Goal: Transaction & Acquisition: Purchase product/service

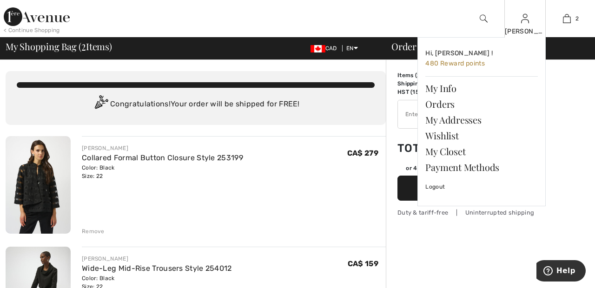
click at [525, 22] on img at bounding box center [525, 18] width 8 height 11
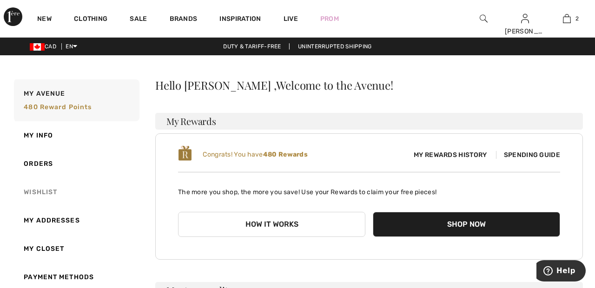
click at [45, 192] on link "Wishlist" at bounding box center [75, 192] width 127 height 28
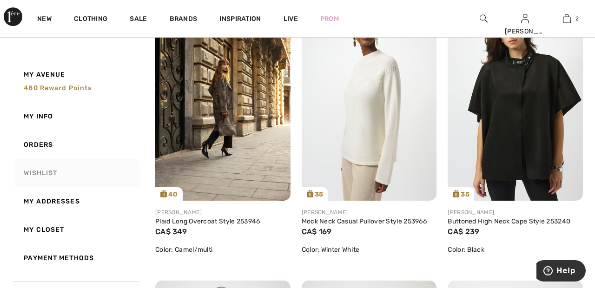
scroll to position [449, 0]
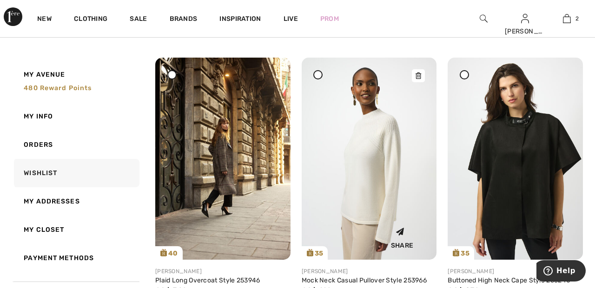
click at [377, 198] on img at bounding box center [369, 159] width 135 height 202
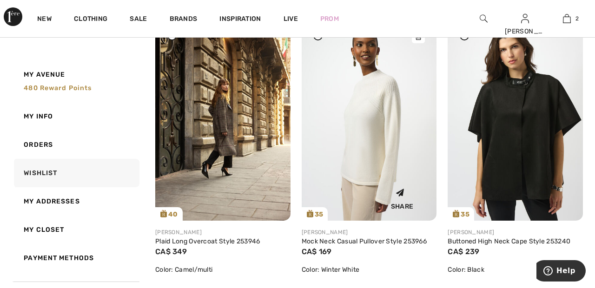
scroll to position [433, 0]
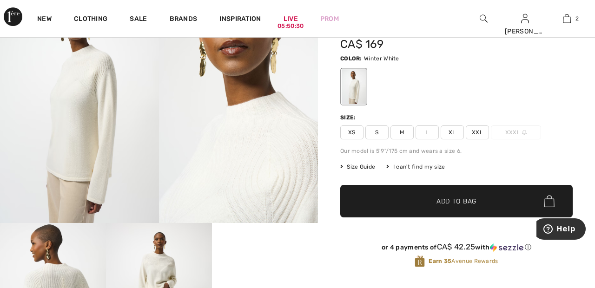
scroll to position [105, 0]
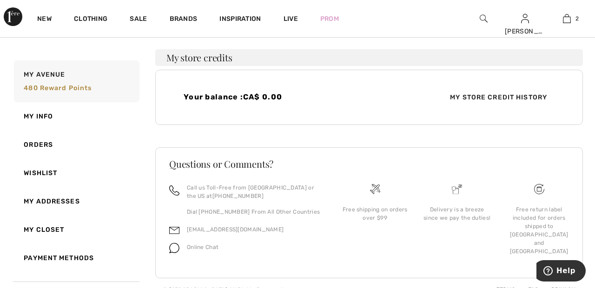
scroll to position [246, 0]
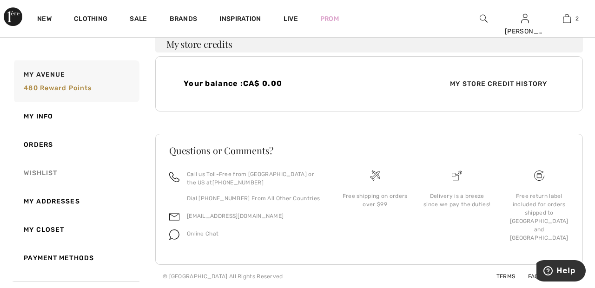
click at [45, 175] on link "Wishlist" at bounding box center [75, 173] width 127 height 28
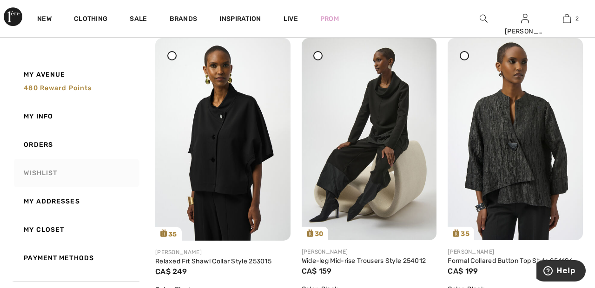
scroll to position [127, 0]
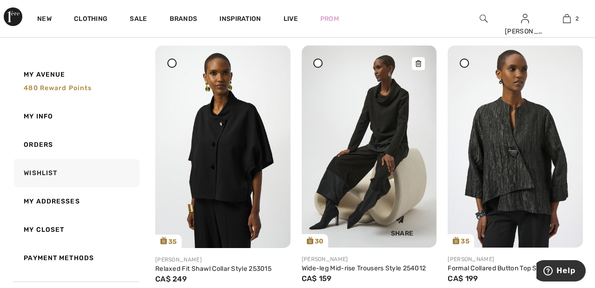
click at [395, 126] on img at bounding box center [369, 147] width 135 height 202
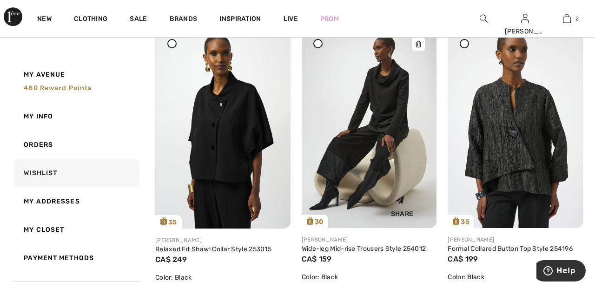
scroll to position [162, 0]
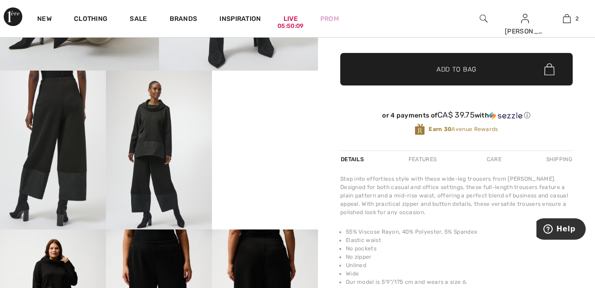
scroll to position [234, 0]
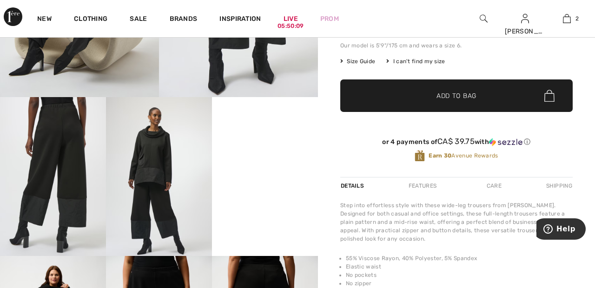
click at [275, 150] on video "Your browser does not support the video tag." at bounding box center [265, 123] width 106 height 53
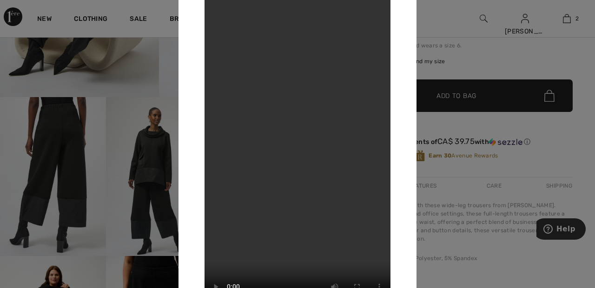
click at [499, 54] on div at bounding box center [297, 144] width 595 height 288
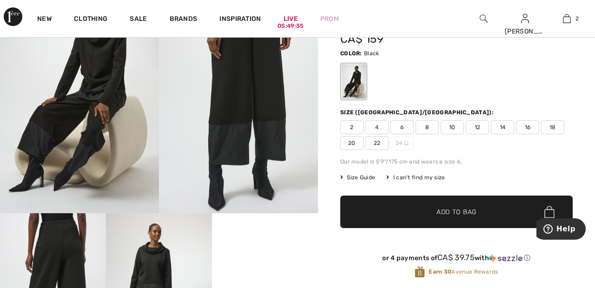
scroll to position [0, 0]
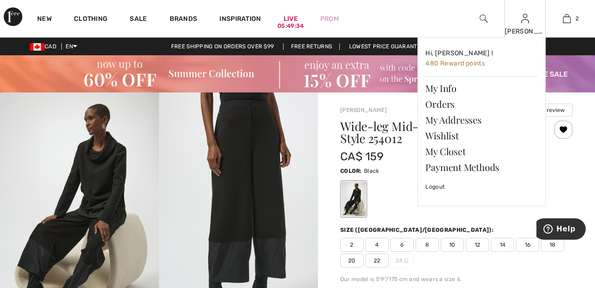
click at [527, 24] on img at bounding box center [525, 18] width 8 height 11
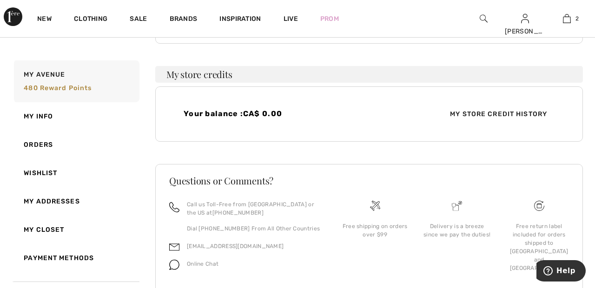
scroll to position [218, 0]
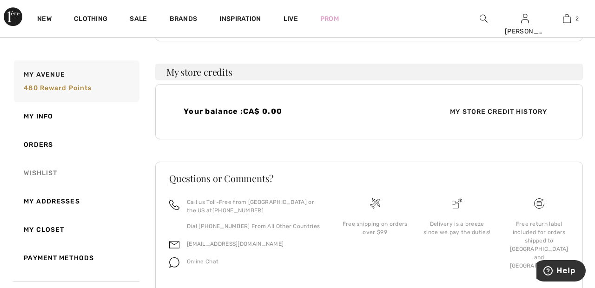
click at [48, 168] on link "Wishlist" at bounding box center [75, 173] width 127 height 28
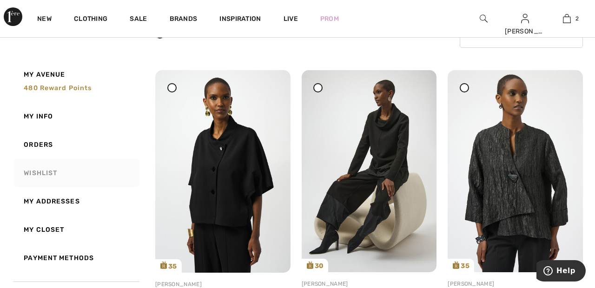
scroll to position [94, 0]
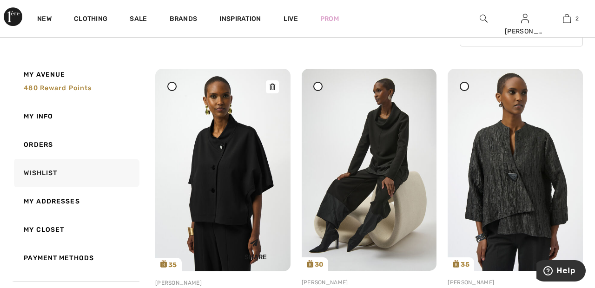
click at [226, 180] on img at bounding box center [222, 170] width 135 height 203
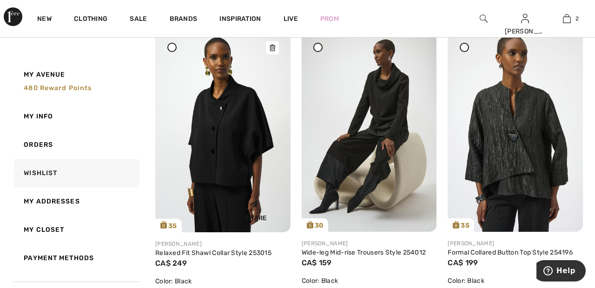
scroll to position [139, 0]
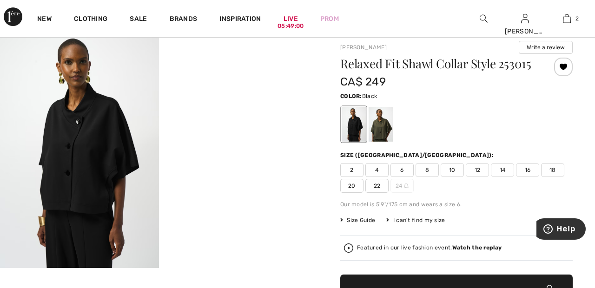
scroll to position [69, 0]
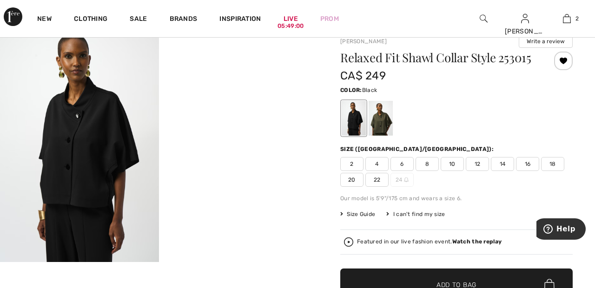
click at [381, 178] on span "22" at bounding box center [376, 180] width 23 height 14
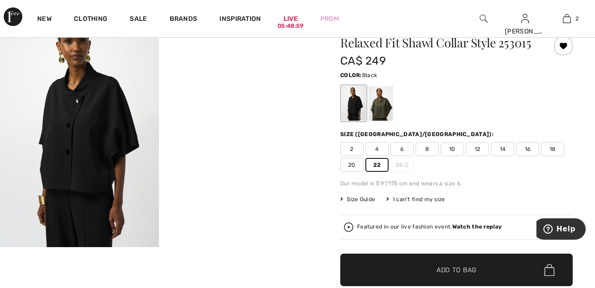
scroll to position [88, 0]
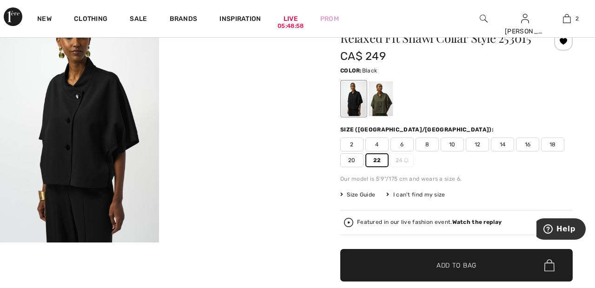
click at [481, 268] on span "✔ Added to Bag Add to Bag" at bounding box center [456, 265] width 232 height 33
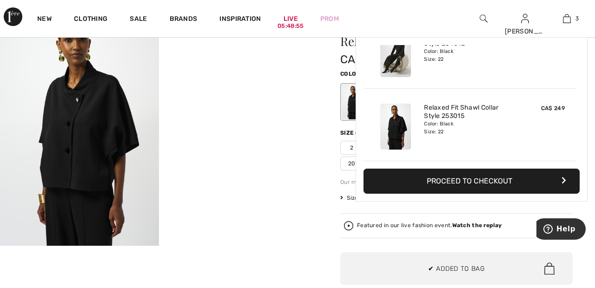
scroll to position [0, 0]
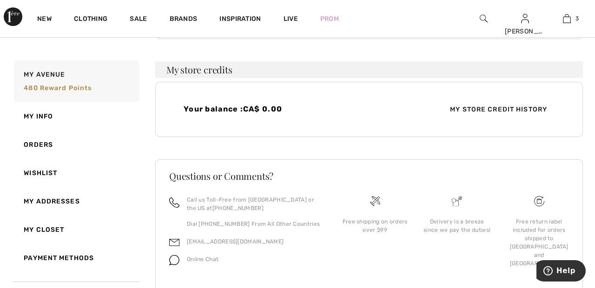
scroll to position [246, 0]
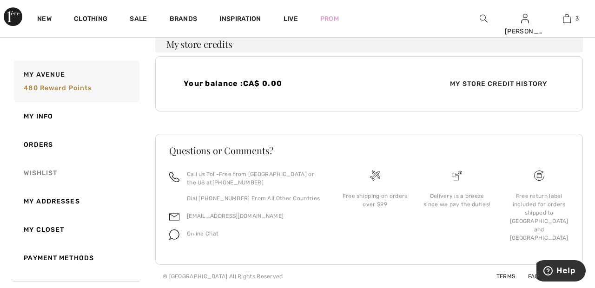
click at [45, 172] on link "Wishlist" at bounding box center [75, 173] width 127 height 28
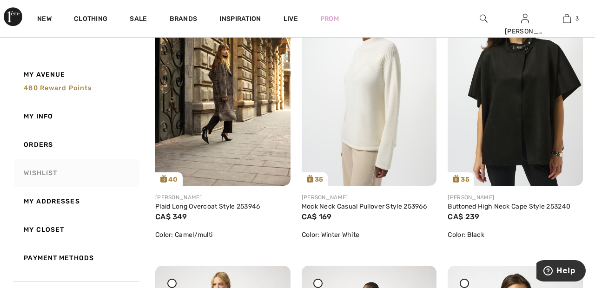
scroll to position [457, 0]
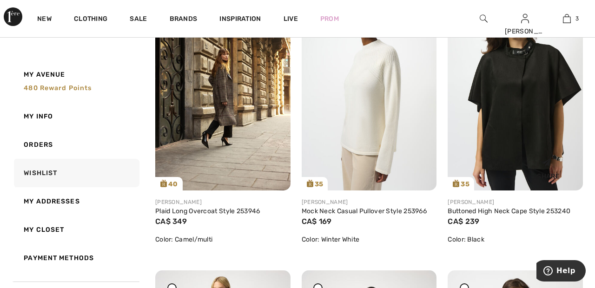
click at [526, 99] on img at bounding box center [515, 89] width 135 height 202
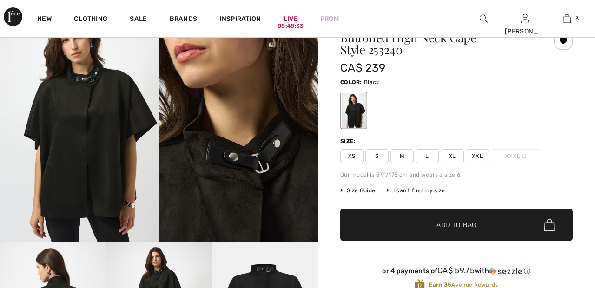
click at [485, 153] on span "XXL" at bounding box center [477, 156] width 23 height 14
click at [475, 225] on span "Add to Bag" at bounding box center [456, 225] width 40 height 10
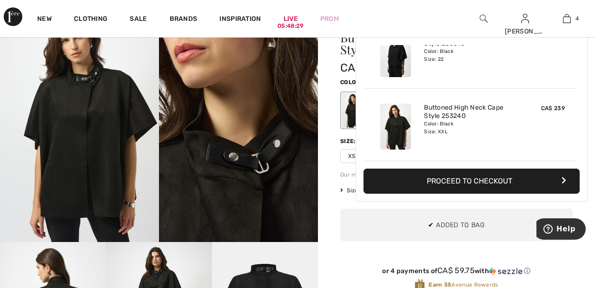
scroll to position [100, 0]
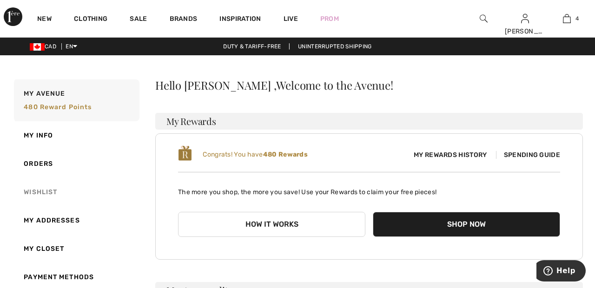
click at [51, 189] on link "Wishlist" at bounding box center [75, 192] width 127 height 28
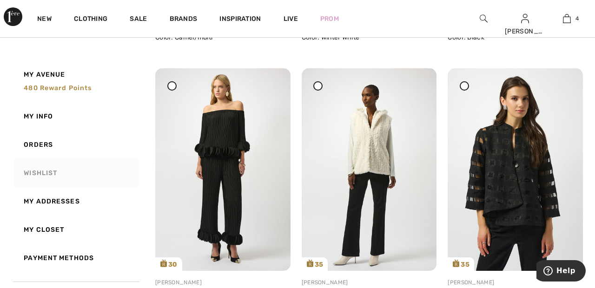
scroll to position [657, 0]
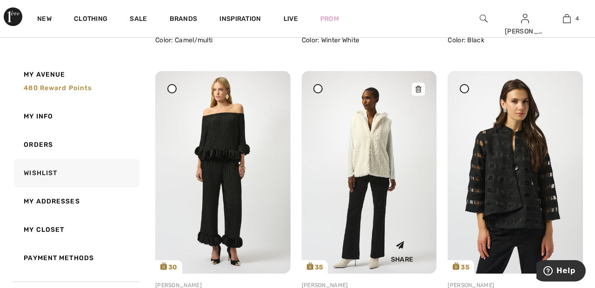
click at [377, 144] on img at bounding box center [369, 172] width 135 height 202
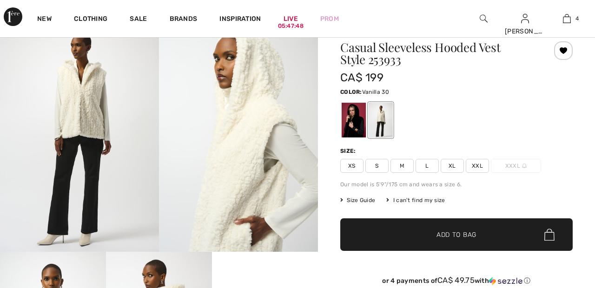
click at [485, 163] on span "XXL" at bounding box center [477, 166] width 23 height 14
click at [495, 237] on span "✔ Added to Bag Add to Bag" at bounding box center [456, 234] width 232 height 33
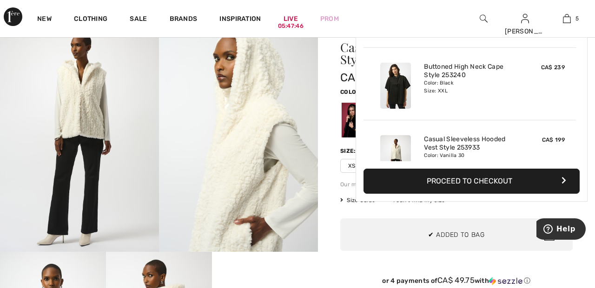
scroll to position [246, 0]
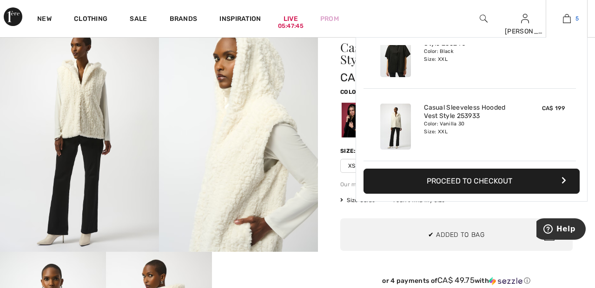
click at [568, 19] on img at bounding box center [567, 18] width 8 height 11
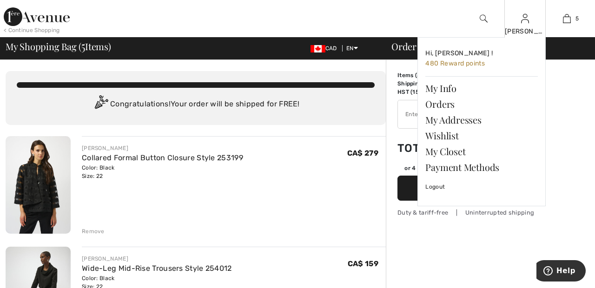
click at [524, 23] on img at bounding box center [525, 18] width 8 height 11
click at [449, 133] on link "Wishlist" at bounding box center [481, 136] width 112 height 16
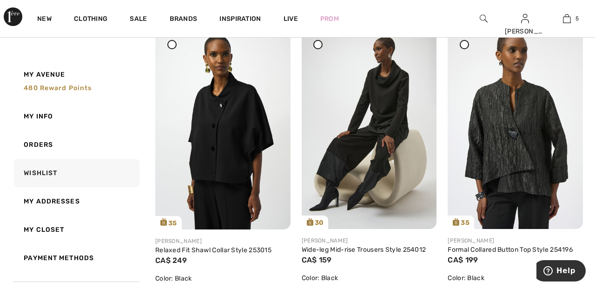
scroll to position [137, 0]
click at [521, 132] on img at bounding box center [515, 127] width 135 height 202
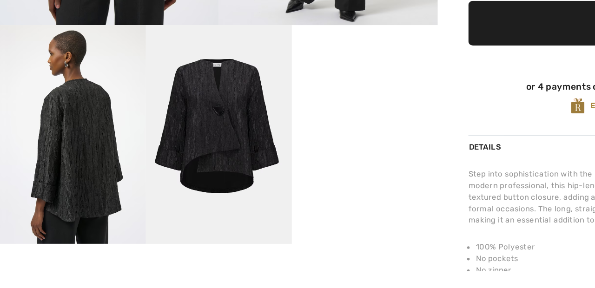
scroll to position [224, 0]
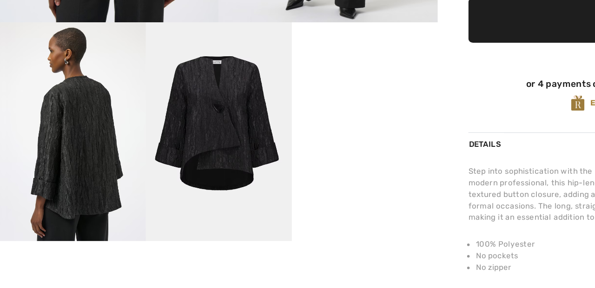
click at [266, 160] on video "Your browser does not support the video tag." at bounding box center [265, 133] width 106 height 53
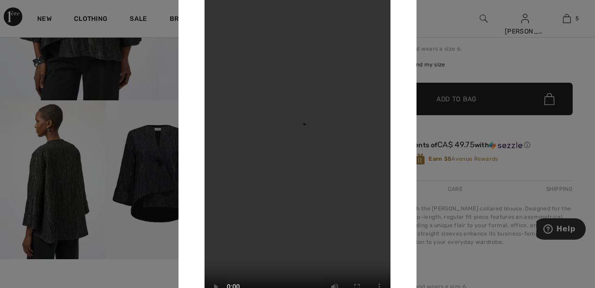
scroll to position [228, 0]
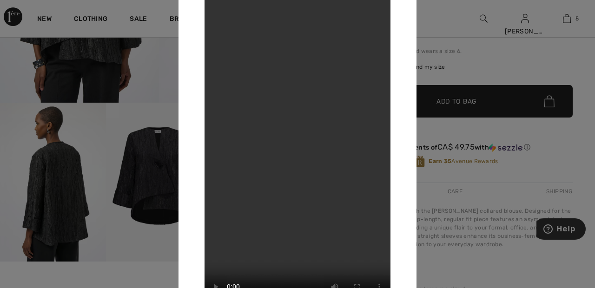
click at [476, 59] on div at bounding box center [297, 144] width 595 height 288
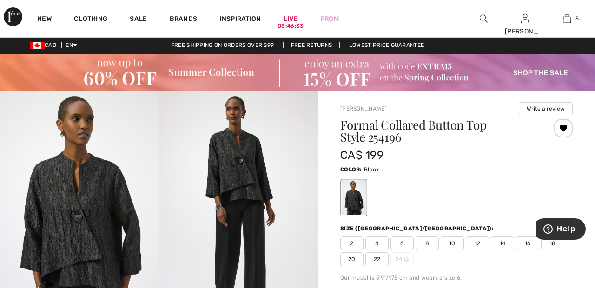
scroll to position [0, 0]
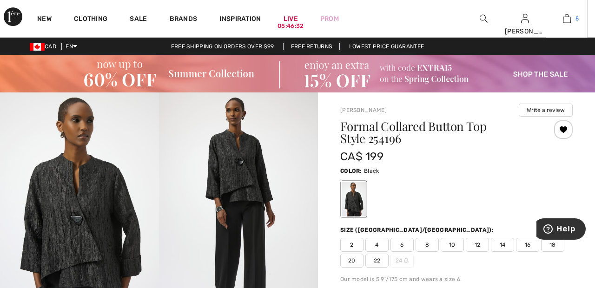
click at [569, 24] on img at bounding box center [567, 18] width 8 height 11
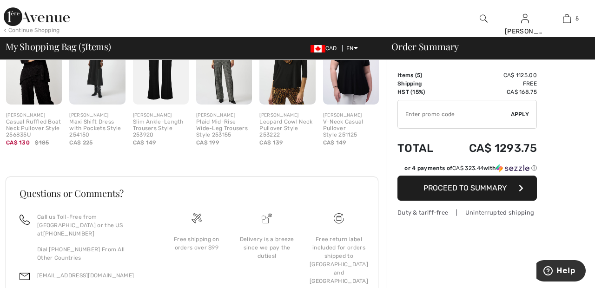
scroll to position [715, 0]
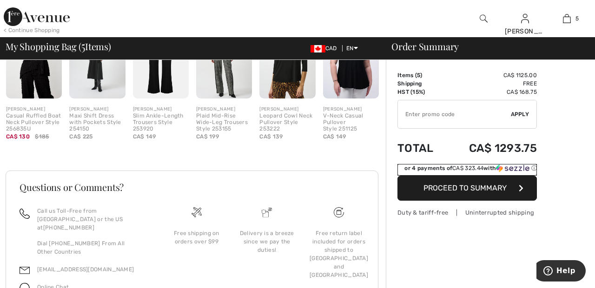
click at [463, 166] on span "CA$ 323.44" at bounding box center [467, 168] width 31 height 7
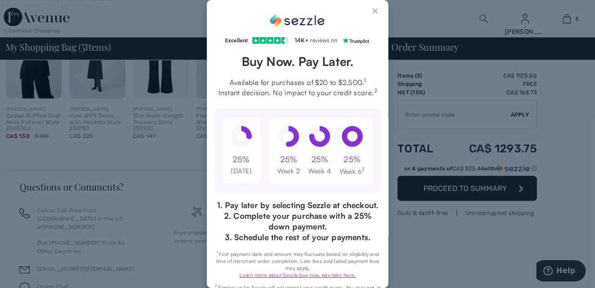
scroll to position [0, 0]
click at [375, 11] on button "Close Sezzle Modal" at bounding box center [375, 12] width 11 height 11
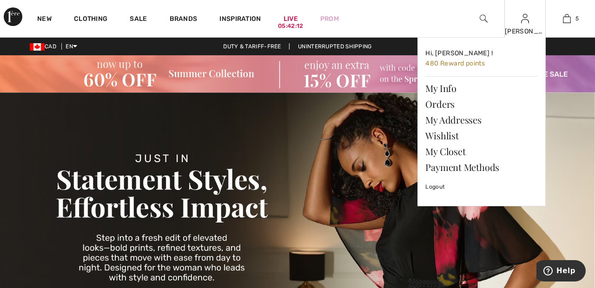
click at [525, 23] on img at bounding box center [525, 18] width 8 height 11
click at [452, 134] on link "Wishlist" at bounding box center [481, 136] width 112 height 16
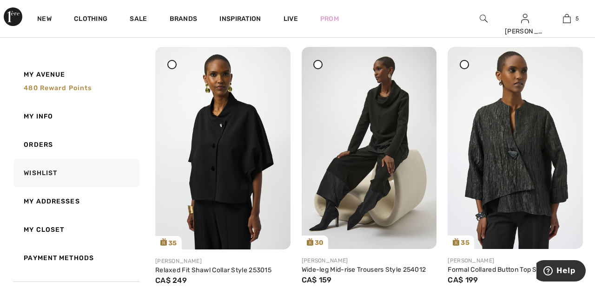
scroll to position [108, 0]
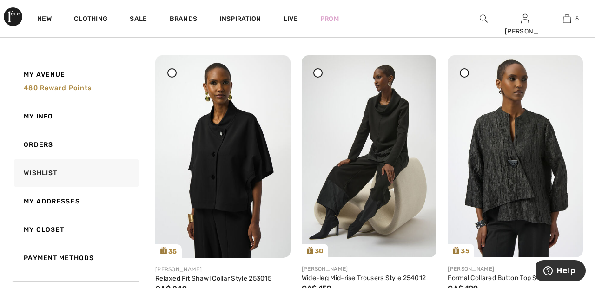
click at [462, 75] on div at bounding box center [464, 72] width 9 height 9
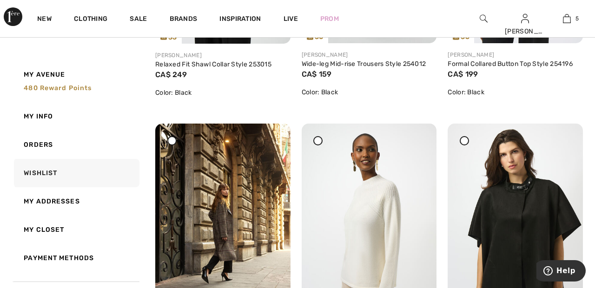
scroll to position [325, 0]
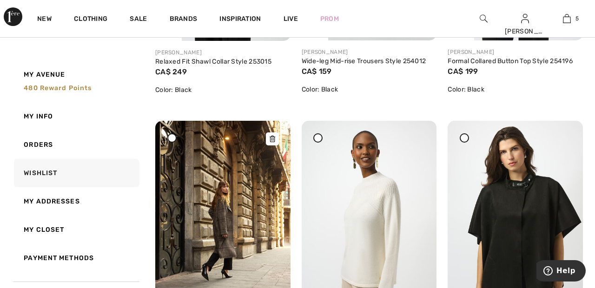
click at [178, 141] on img at bounding box center [222, 222] width 135 height 202
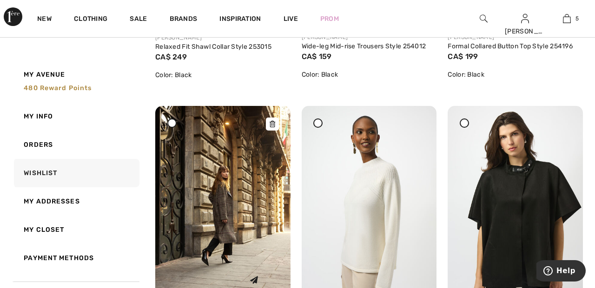
scroll to position [370, 0]
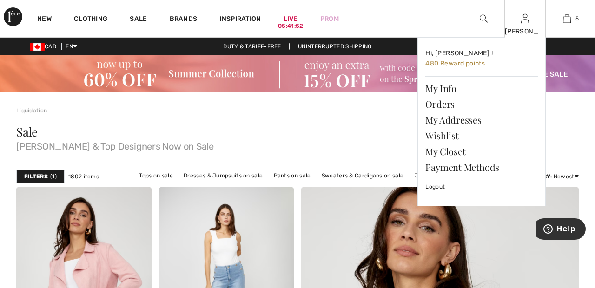
click at [526, 22] on img at bounding box center [525, 18] width 8 height 11
click at [447, 132] on link "Wishlist" at bounding box center [481, 136] width 112 height 16
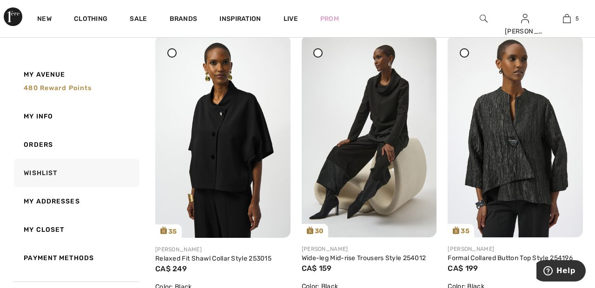
scroll to position [111, 0]
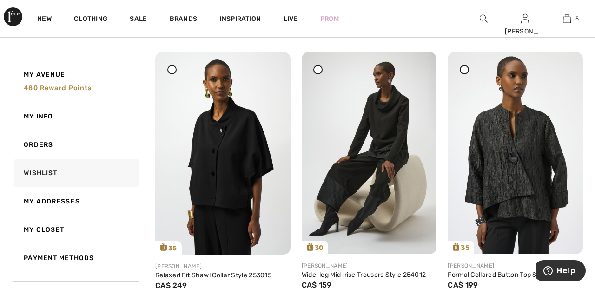
click at [468, 68] on div at bounding box center [464, 69] width 9 height 9
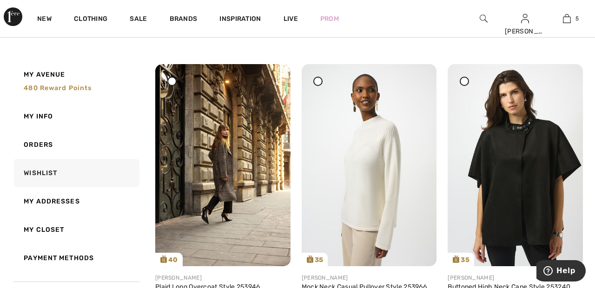
scroll to position [383, 0]
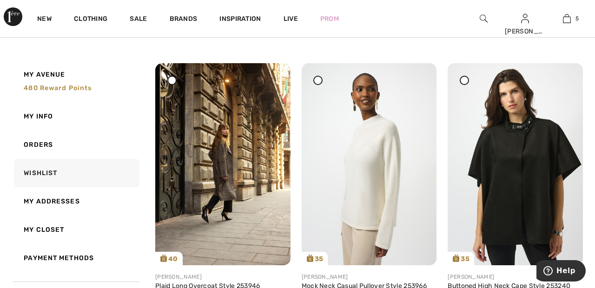
click at [173, 79] on icon at bounding box center [172, 81] width 4 height 4
click at [318, 77] on div at bounding box center [317, 80] width 9 height 9
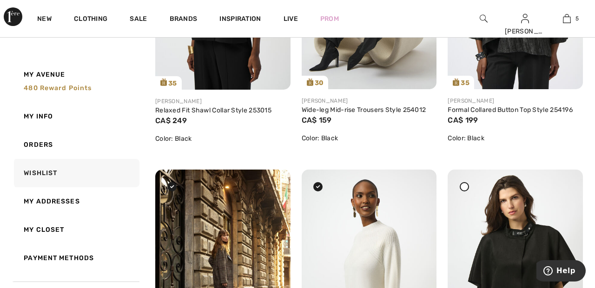
scroll to position [0, 0]
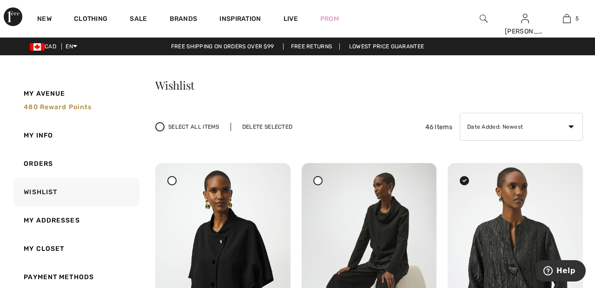
click at [271, 122] on div "Select All Items Delete Selected" at bounding box center [229, 126] width 148 height 9
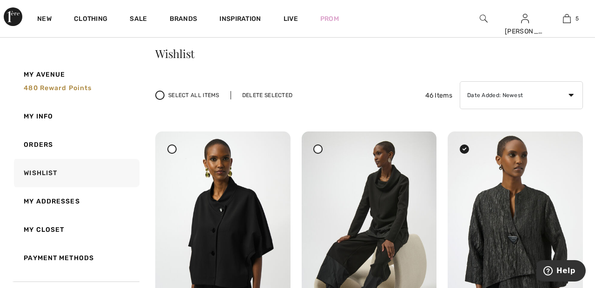
scroll to position [38, 0]
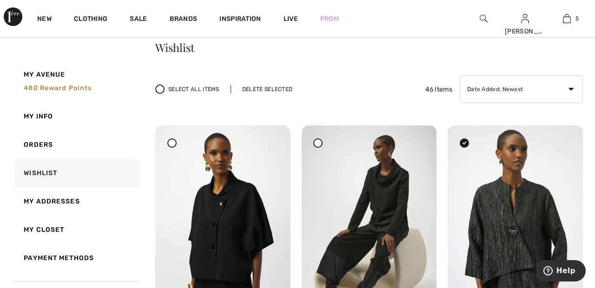
click at [271, 86] on div "Delete Selected" at bounding box center [267, 89] width 73 height 8
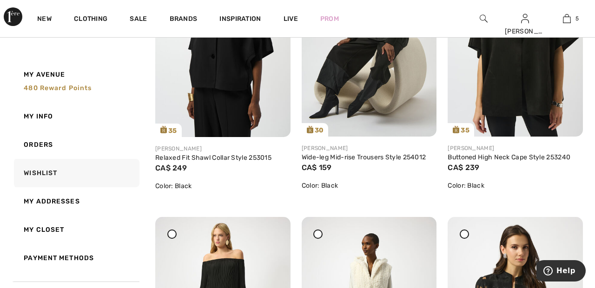
scroll to position [0, 0]
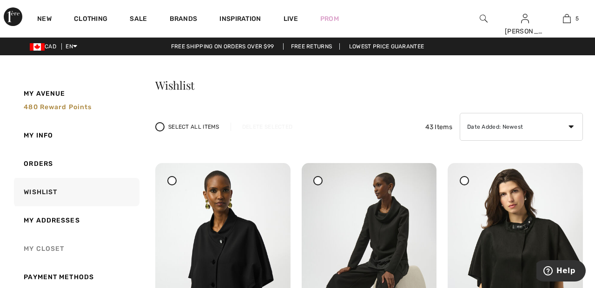
click at [46, 251] on link "My Closet" at bounding box center [75, 249] width 127 height 28
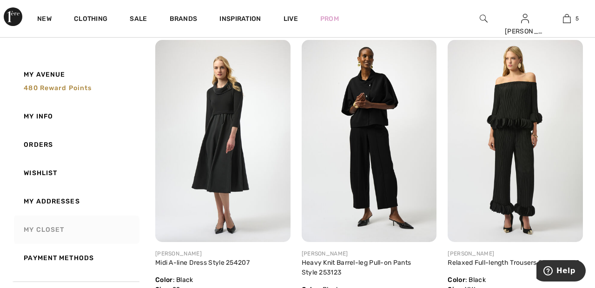
scroll to position [124, 0]
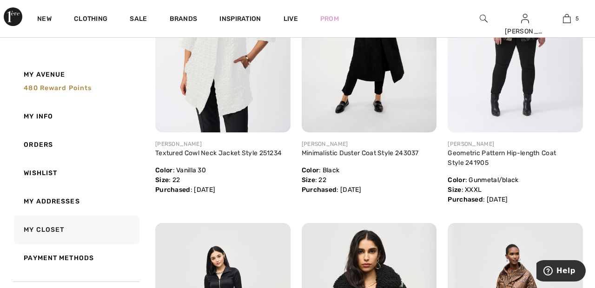
scroll to position [0, 0]
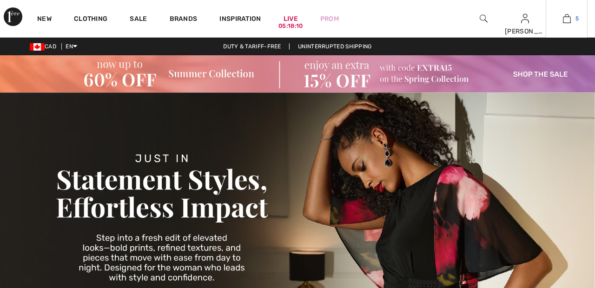
click at [577, 19] on span "5" at bounding box center [576, 18] width 3 height 8
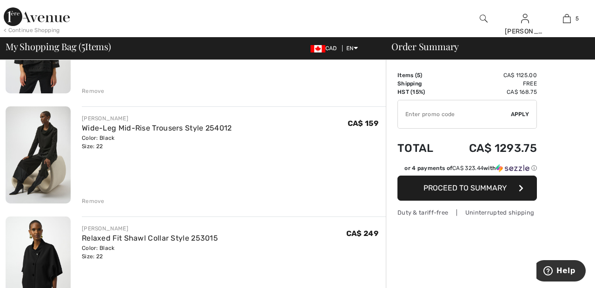
scroll to position [139, 0]
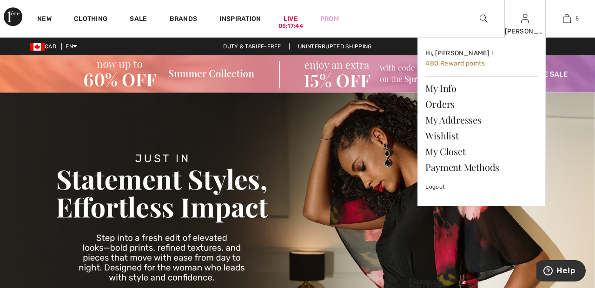
click at [527, 21] on img at bounding box center [525, 18] width 8 height 11
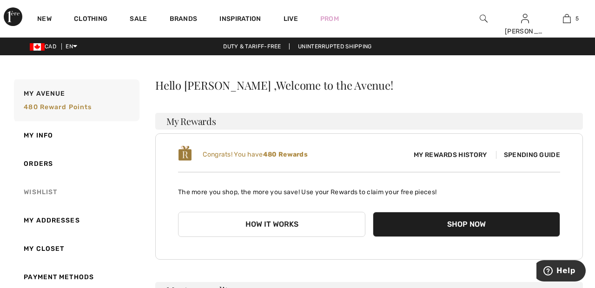
click at [44, 194] on link "Wishlist" at bounding box center [75, 192] width 127 height 28
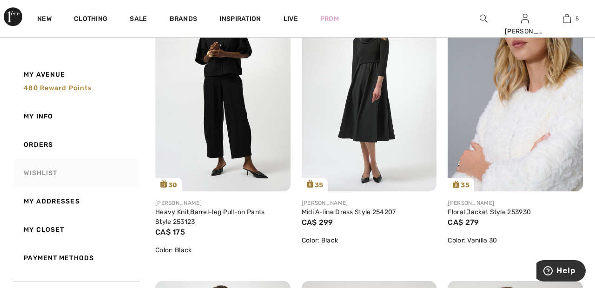
scroll to position [748, 0]
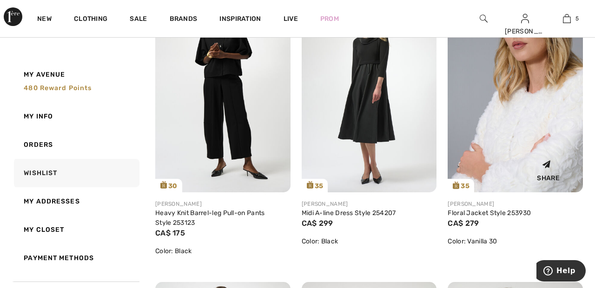
click at [540, 124] on img at bounding box center [515, 91] width 135 height 203
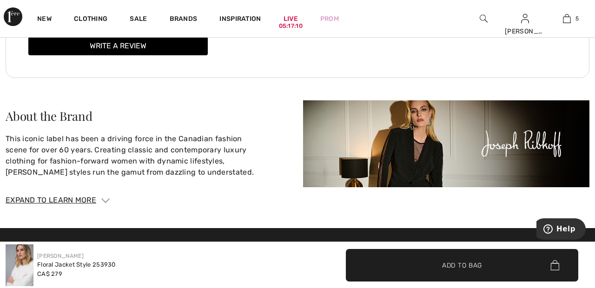
scroll to position [1490, 0]
